Goal: Find specific page/section: Find specific page/section

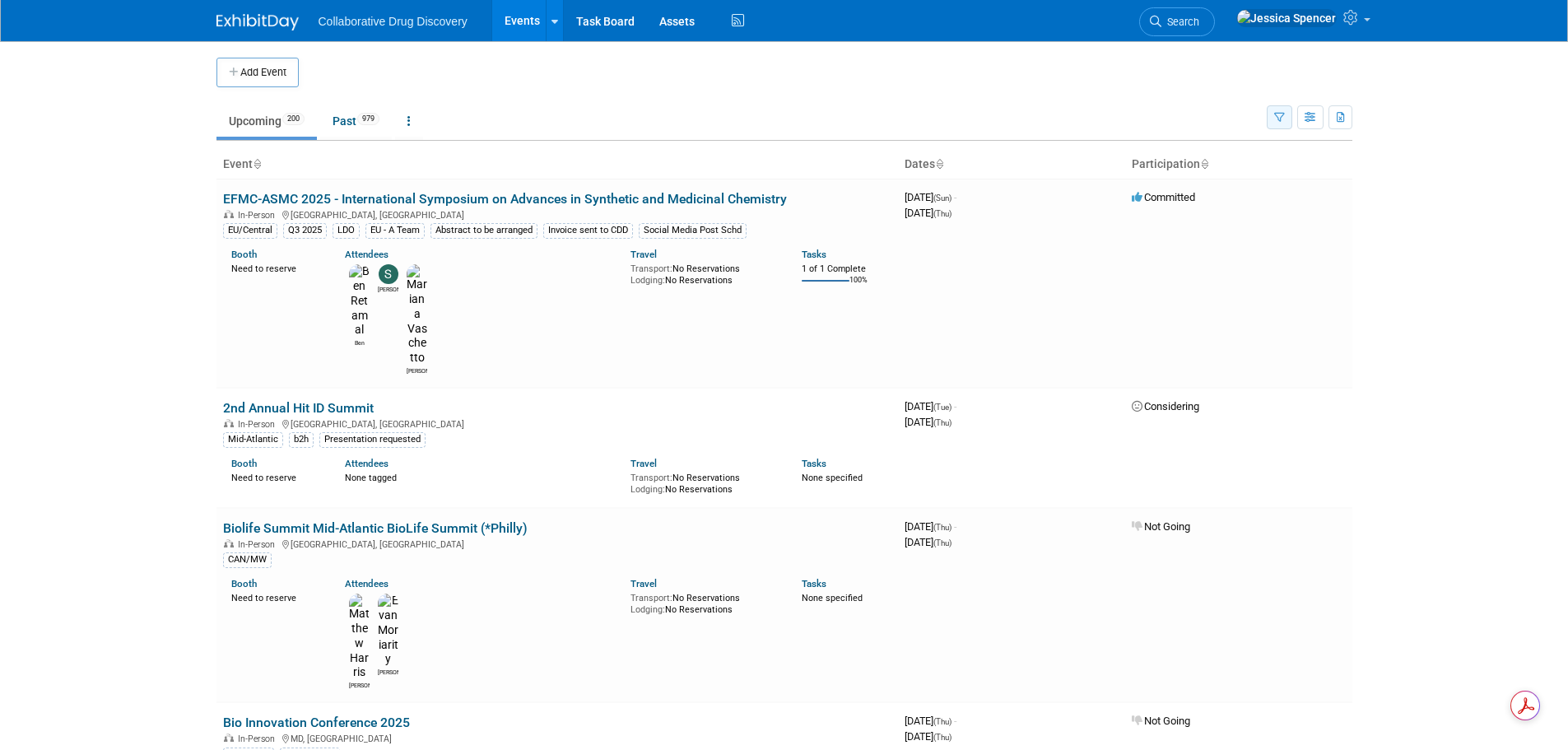
click at [1279, 116] on icon "button" at bounding box center [1279, 118] width 11 height 11
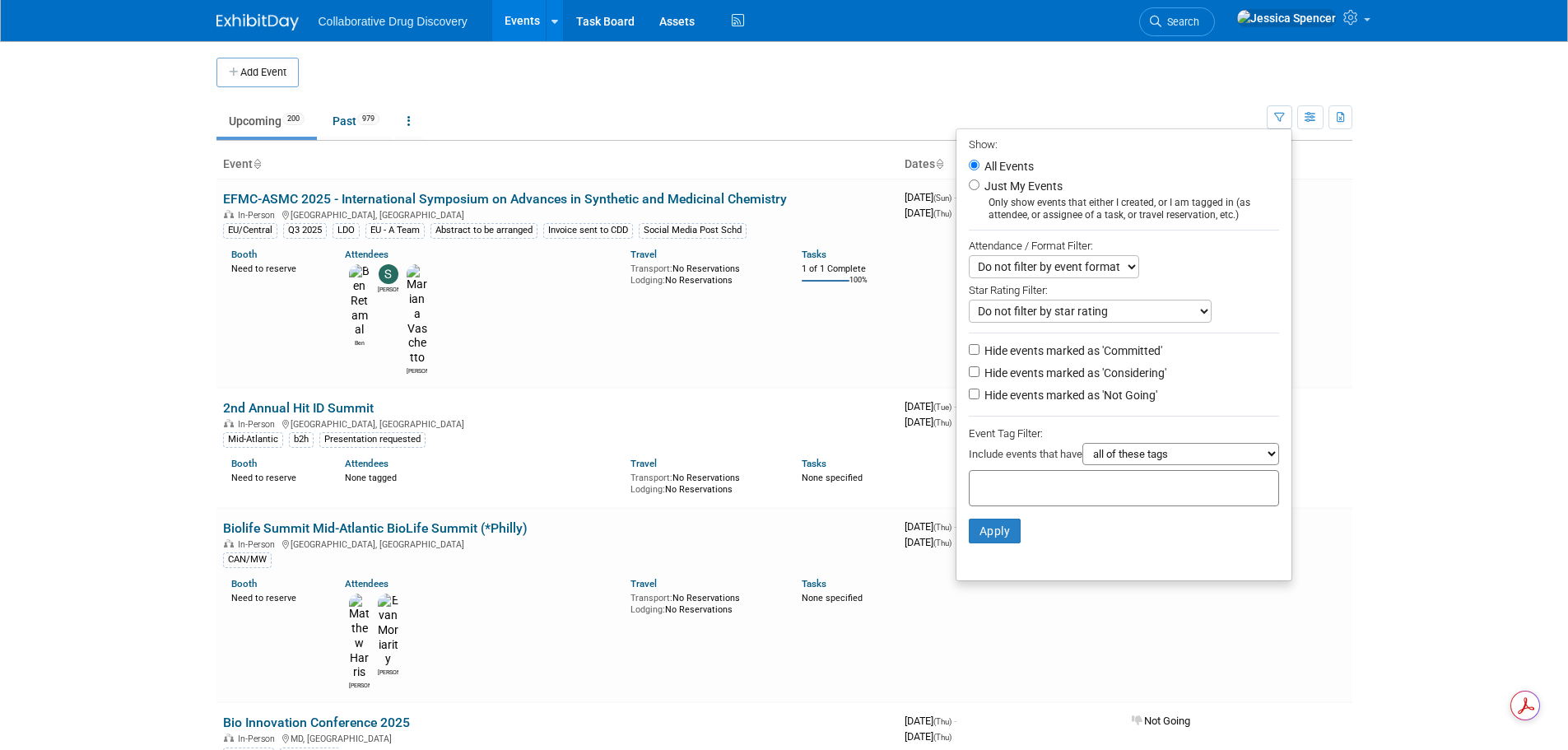
click at [1017, 491] on input "text" at bounding box center [1042, 485] width 131 height 17
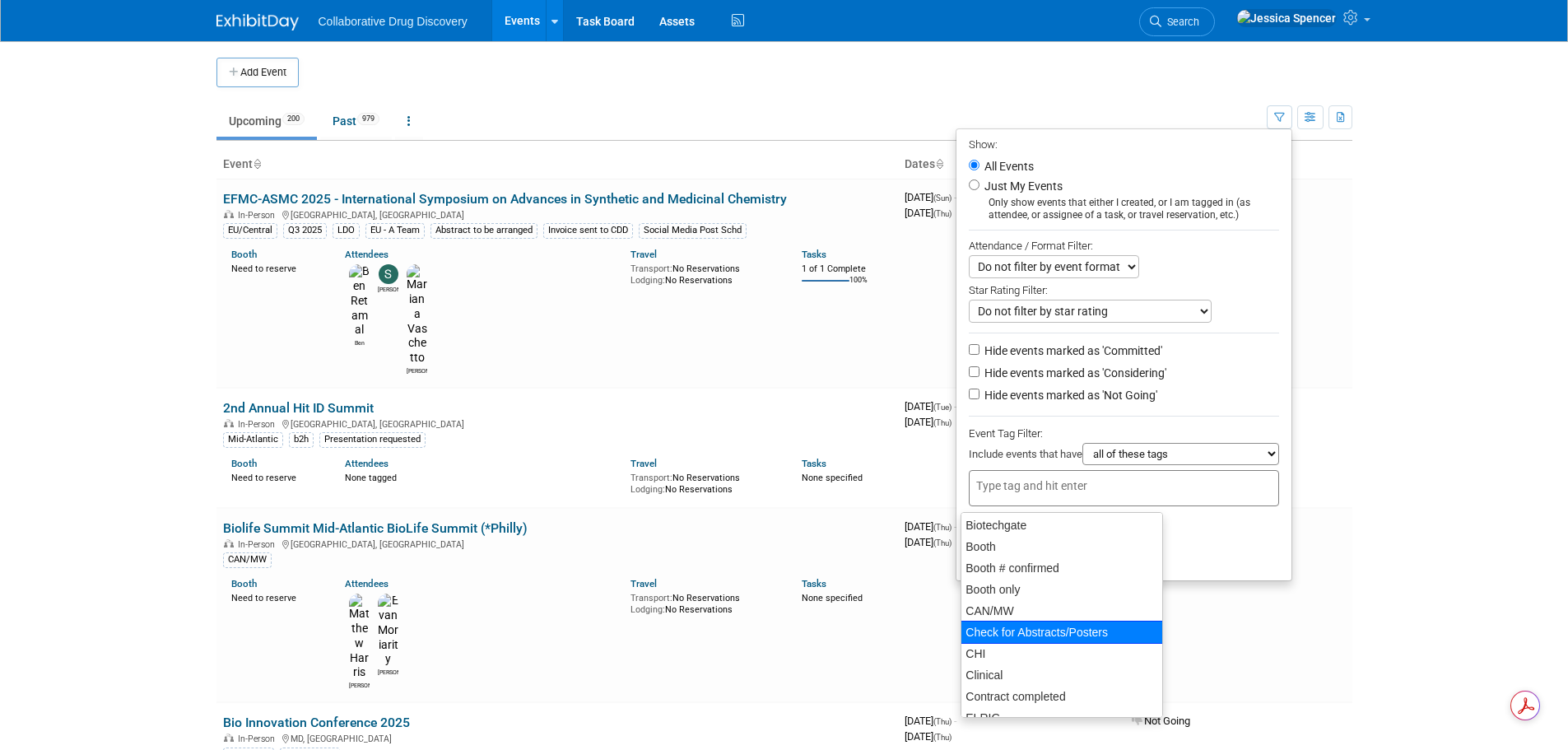
scroll to position [247, 0]
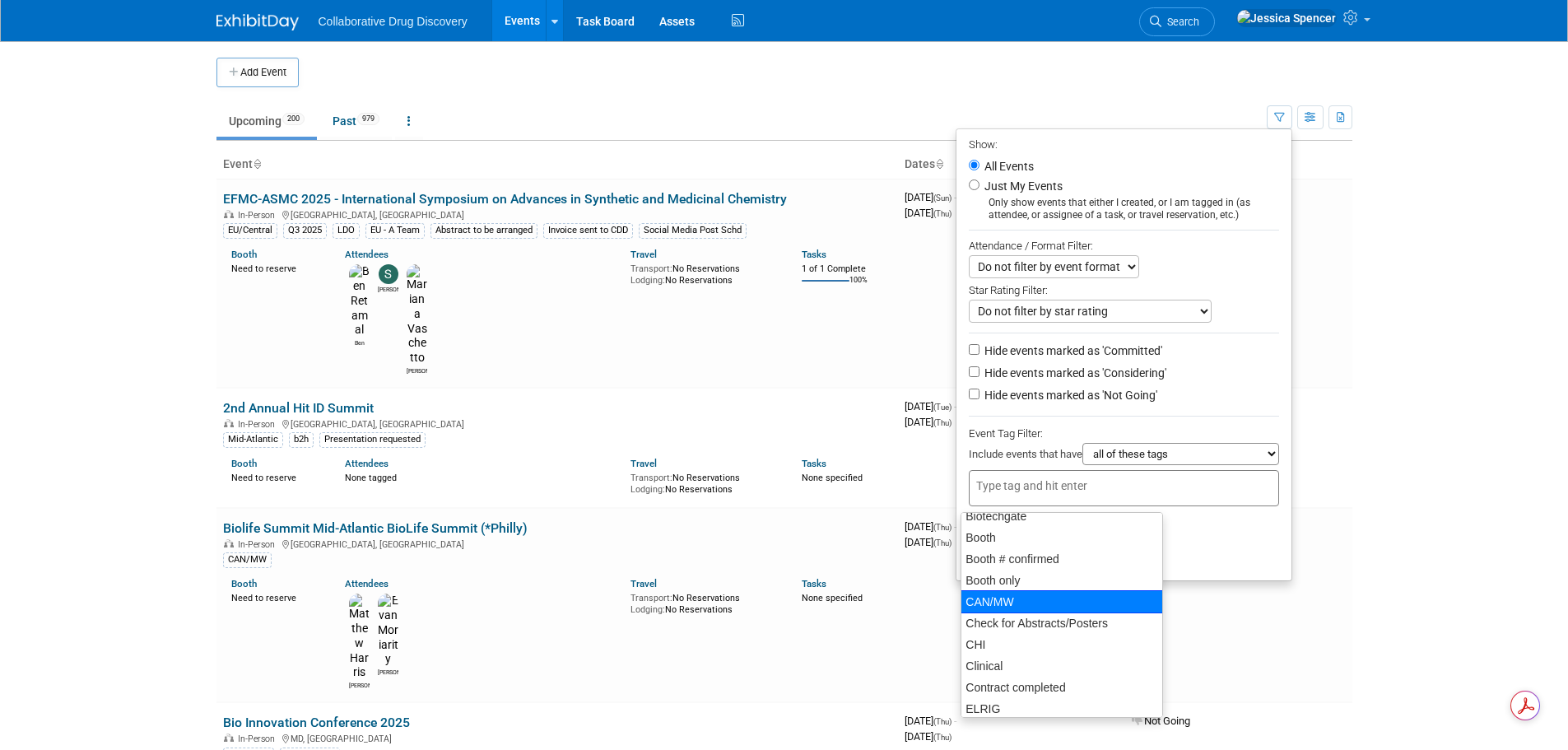
click at [994, 601] on div "CAN/MW" at bounding box center [1062, 602] width 203 height 23
type input "CAN/MW"
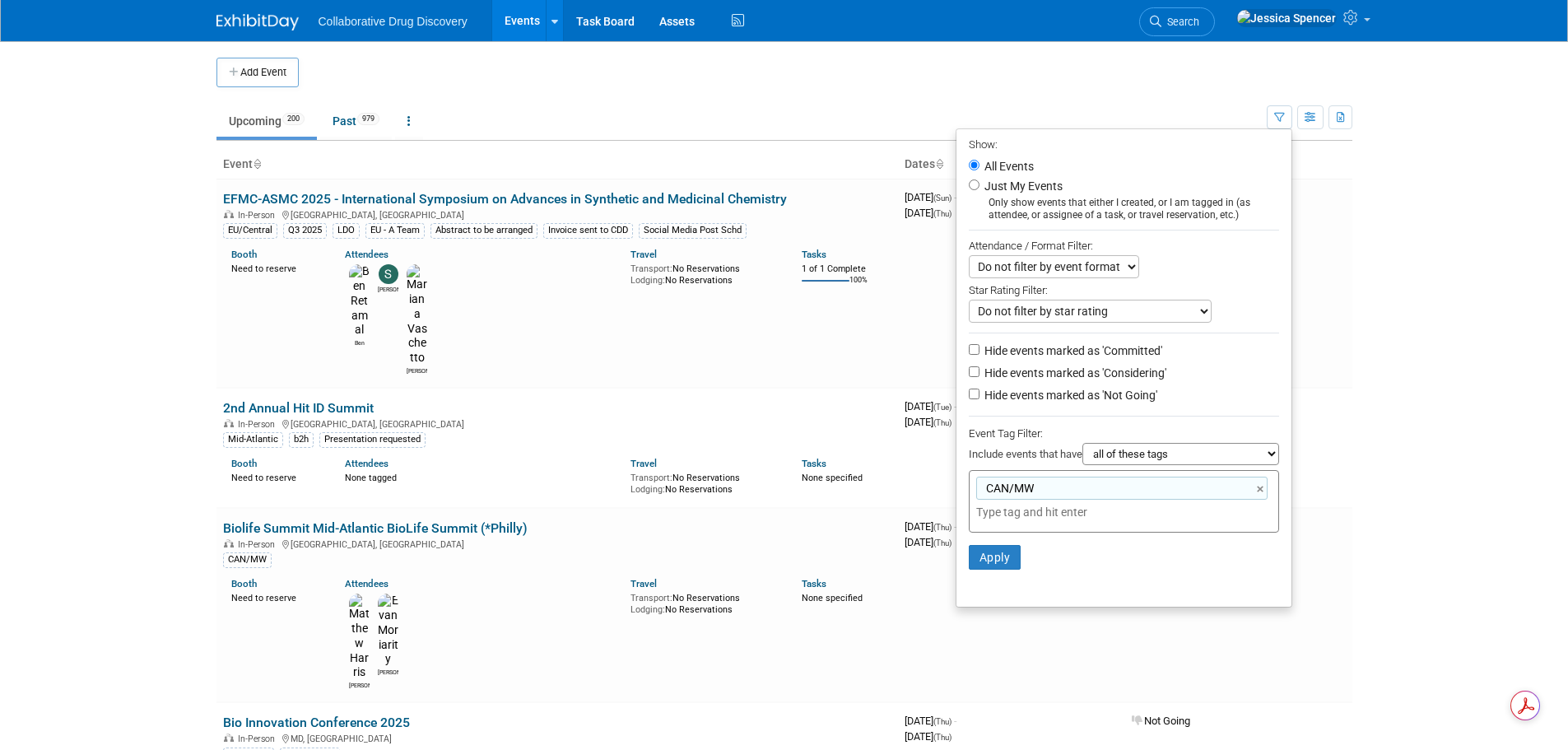
click at [981, 399] on label "Hide events marked as 'Not Going'" at bounding box center [1069, 395] width 176 height 17
click at [977, 399] on input "Hide events marked as 'Not Going'" at bounding box center [974, 394] width 11 height 11
checkbox input "true"
click at [983, 566] on button "Apply" at bounding box center [995, 558] width 53 height 25
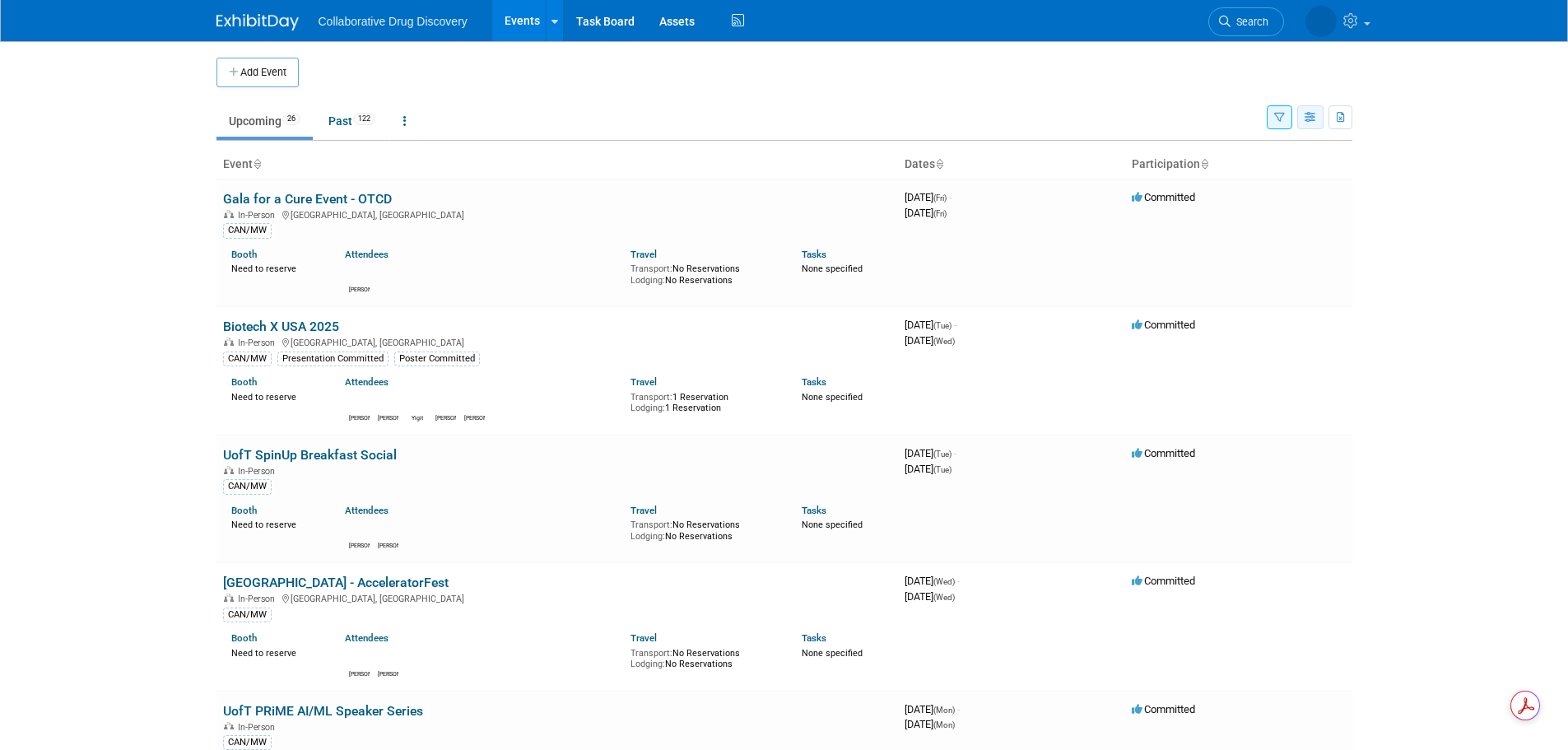
click at [1300, 110] on button "button" at bounding box center [1311, 116] width 26 height 24
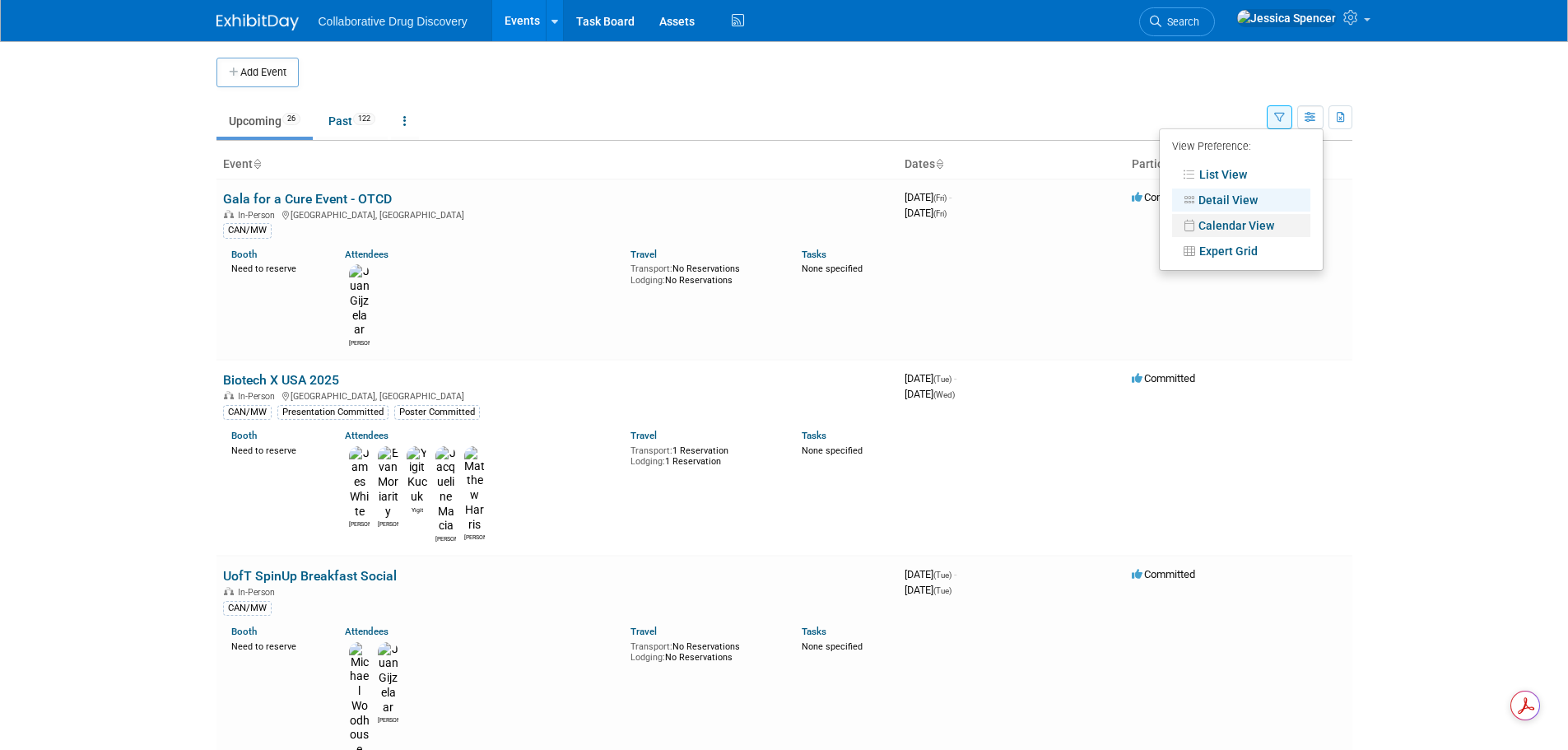
click at [1239, 214] on link "Calendar View" at bounding box center [1242, 226] width 139 height 23
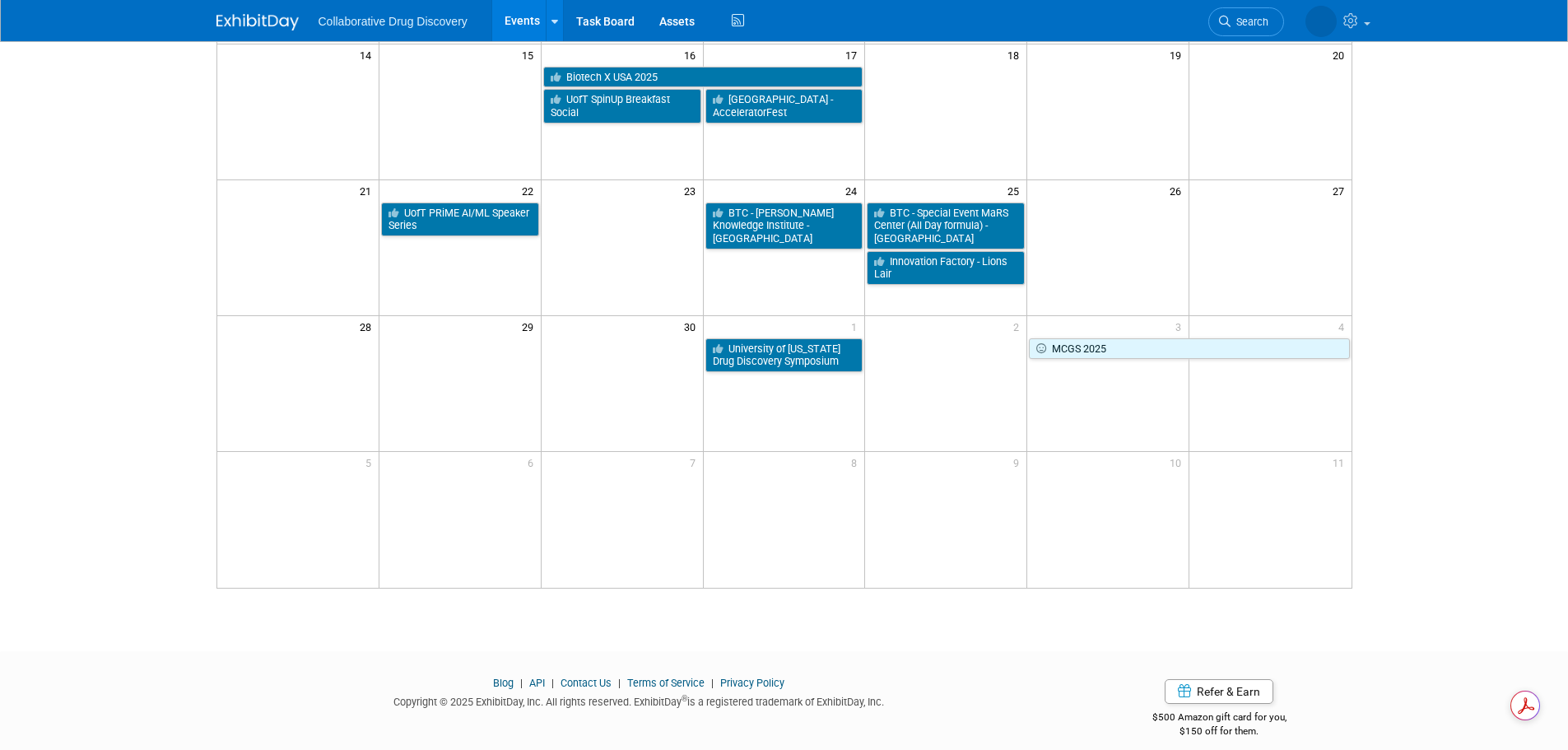
scroll to position [329, 0]
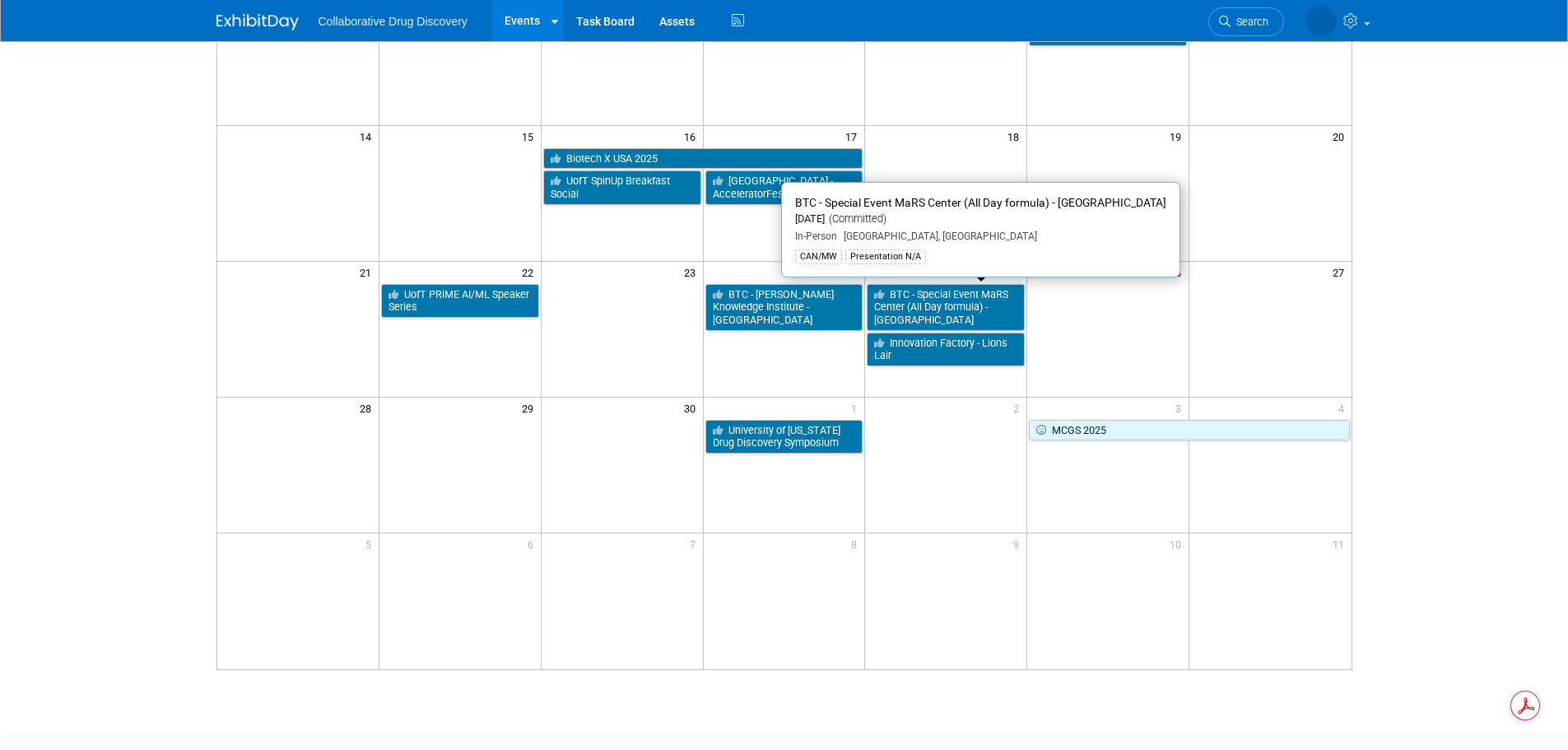
click at [978, 319] on link "BTC - Special Event MaRS Center (All Day formula) - [GEOGRAPHIC_DATA]" at bounding box center [946, 307] width 158 height 47
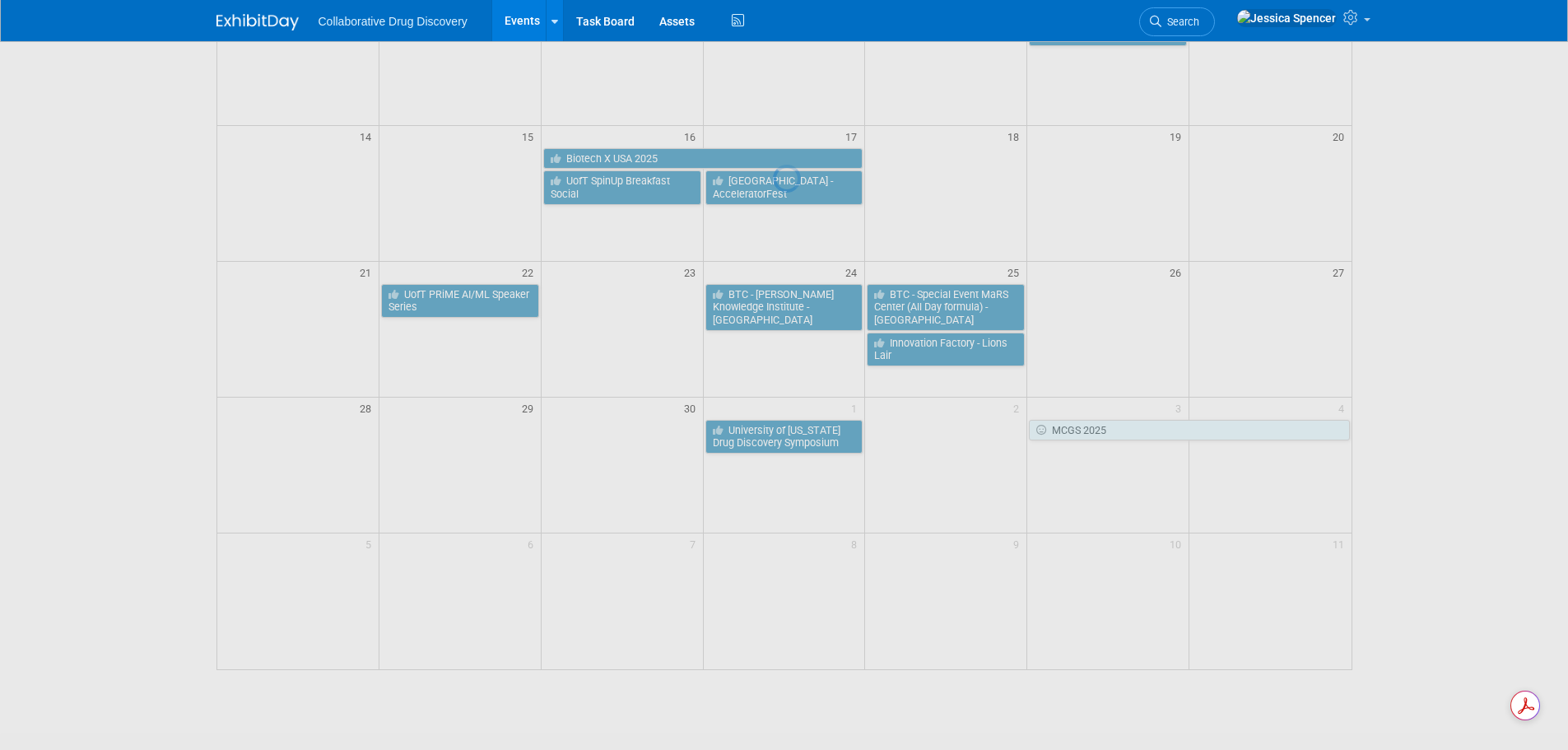
click at [796, 319] on div at bounding box center [784, 375] width 23 height 750
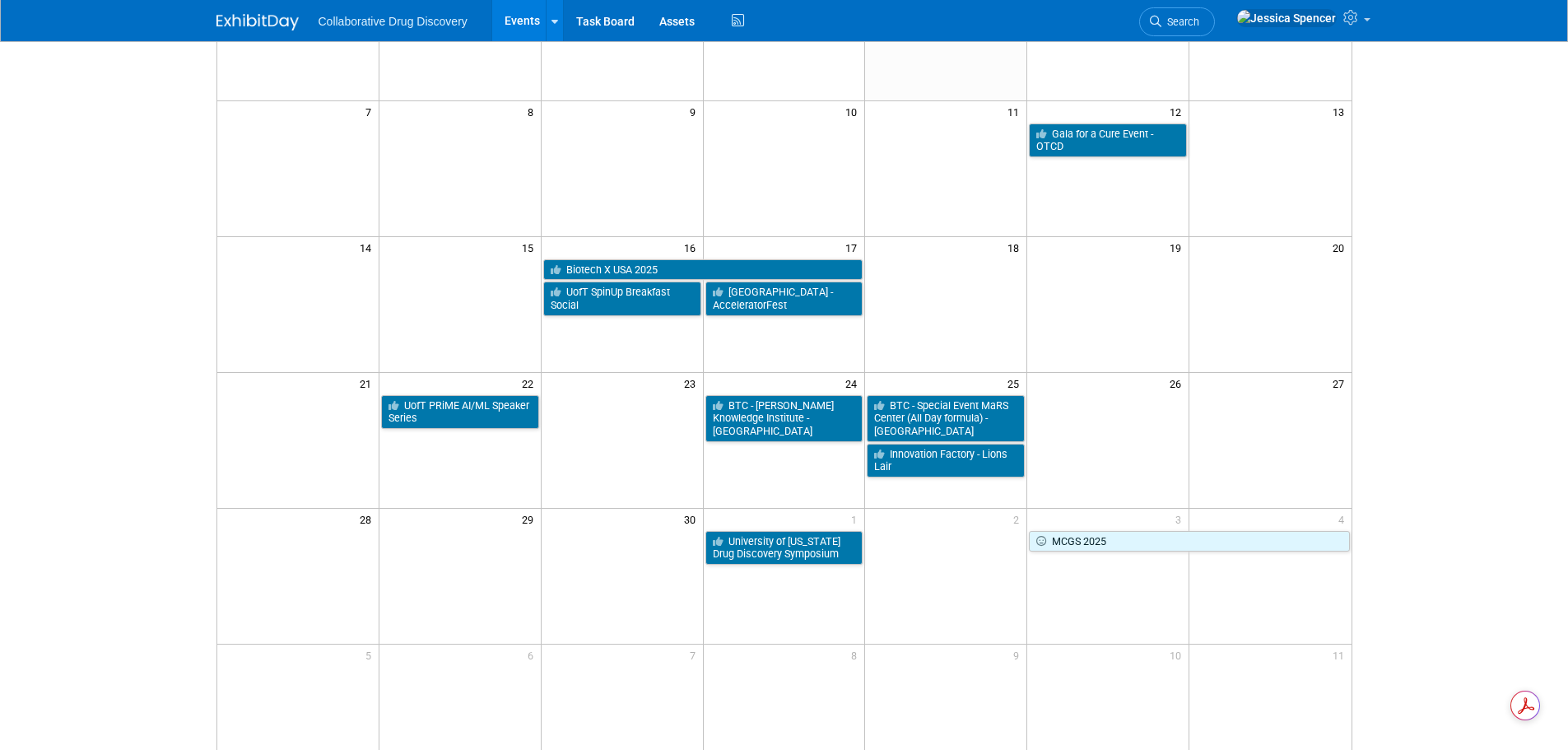
scroll to position [0, 0]
